Goal: Find specific page/section: Find specific page/section

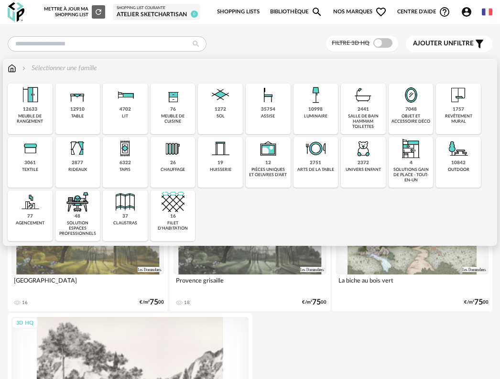
click at [281, 113] on div "35754 assise" at bounding box center [268, 109] width 45 height 51
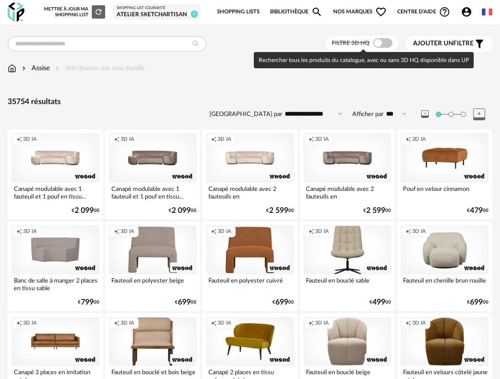
click at [367, 43] on span "Filtre 3D HQ" at bounding box center [351, 43] width 38 height 6
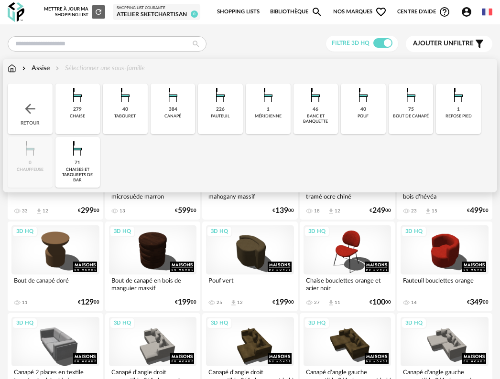
click at [87, 117] on div "279 [GEOGRAPHIC_DATA]" at bounding box center [77, 109] width 45 height 51
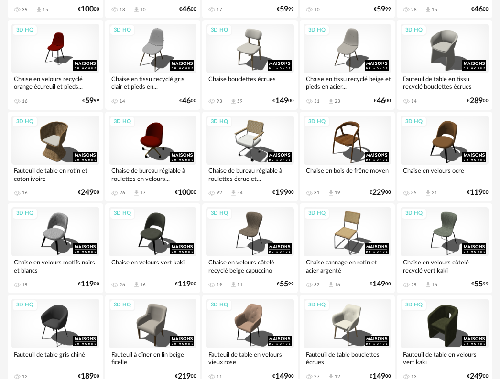
scroll to position [1647, 0]
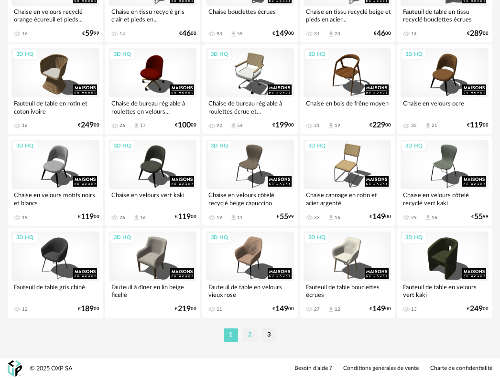
click at [250, 335] on li "2" at bounding box center [250, 335] width 14 height 13
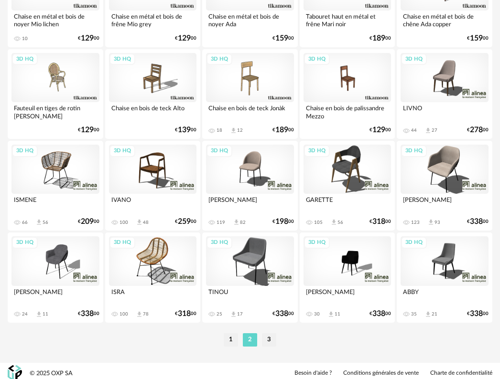
scroll to position [1647, 0]
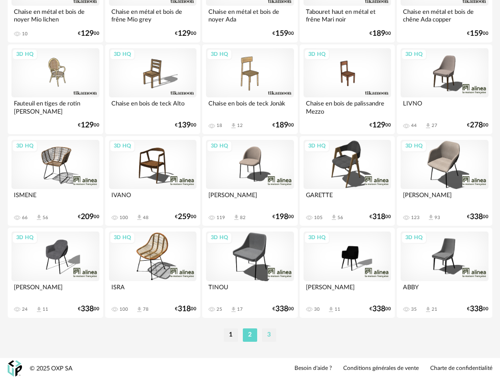
click at [270, 335] on li "3" at bounding box center [269, 335] width 14 height 13
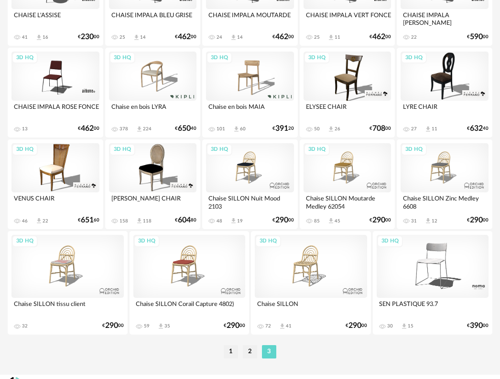
scroll to position [1294, 0]
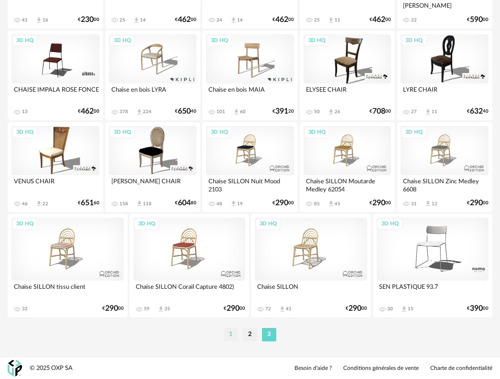
click at [231, 337] on li "1" at bounding box center [231, 334] width 14 height 13
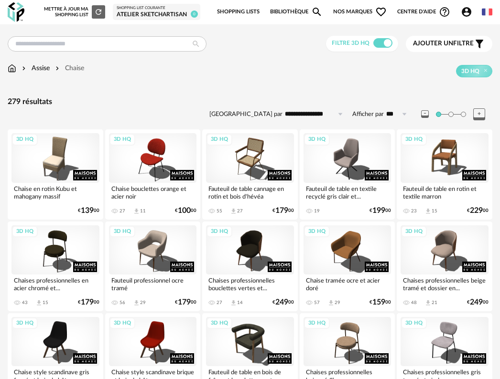
click at [429, 42] on span "Ajouter un" at bounding box center [433, 43] width 40 height 7
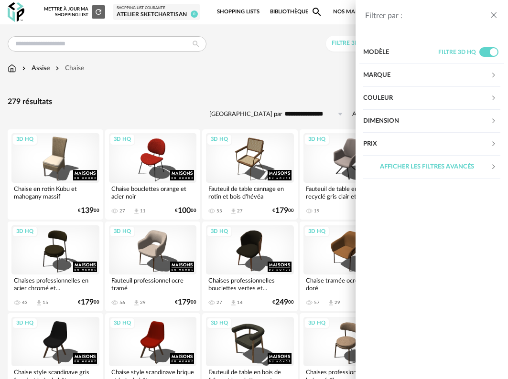
click at [281, 105] on div "Filtrer par : Modèle Filtre 3D HQ Marque &tradition 0 101 Copenhagen 0 366 Conc…" at bounding box center [254, 189] width 508 height 379
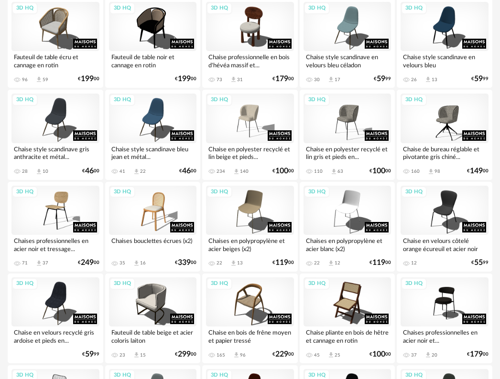
scroll to position [1147, 0]
